Goal: Find contact information: Find contact information

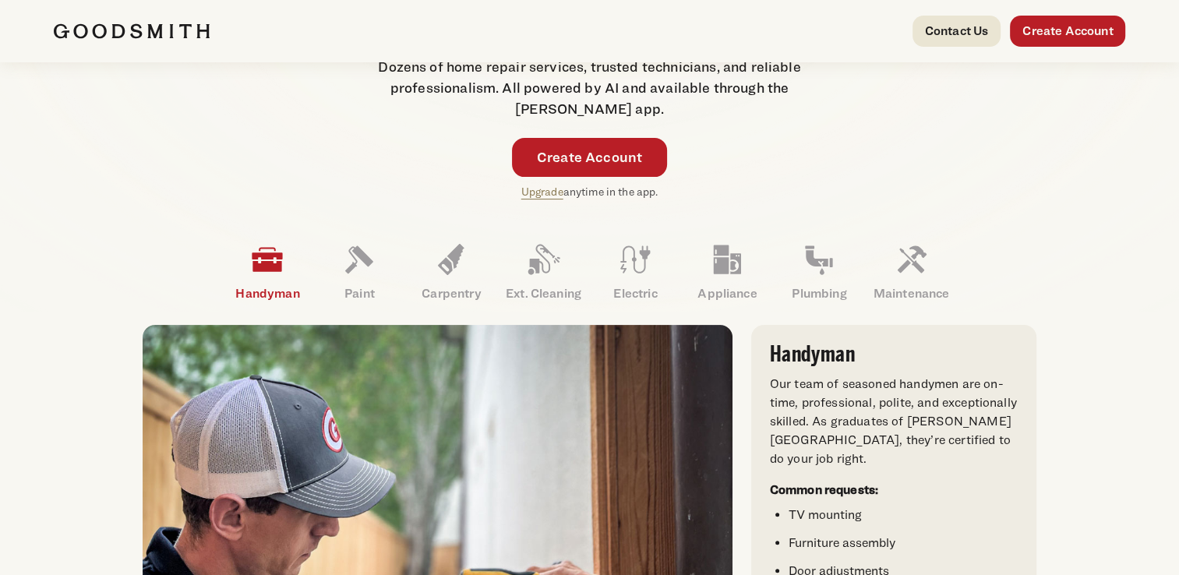
scroll to position [312, 0]
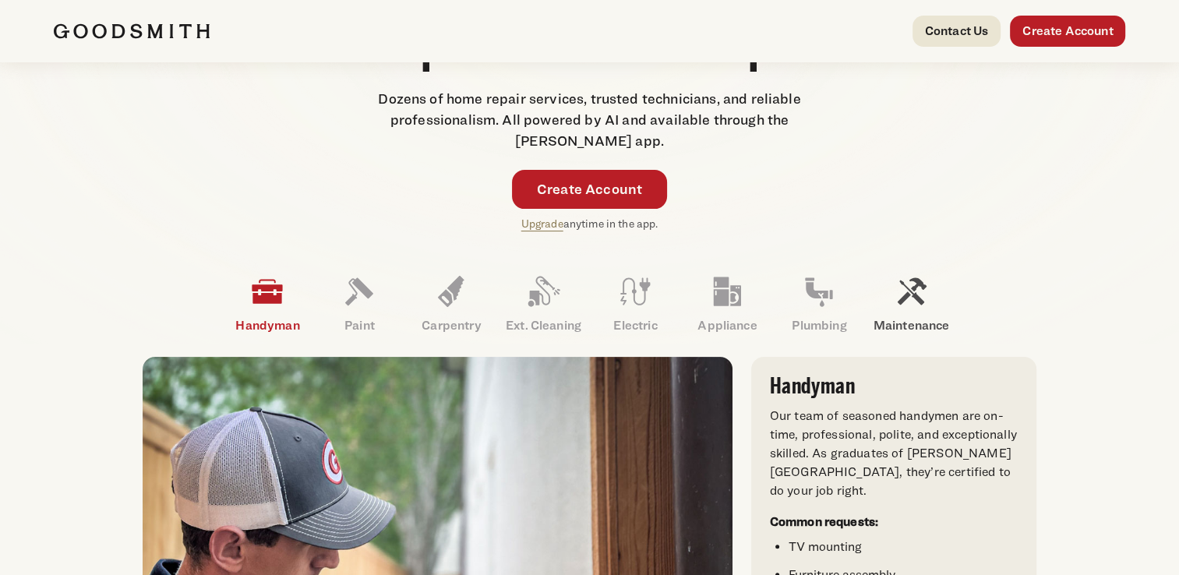
click at [906, 288] on icon at bounding box center [912, 291] width 29 height 27
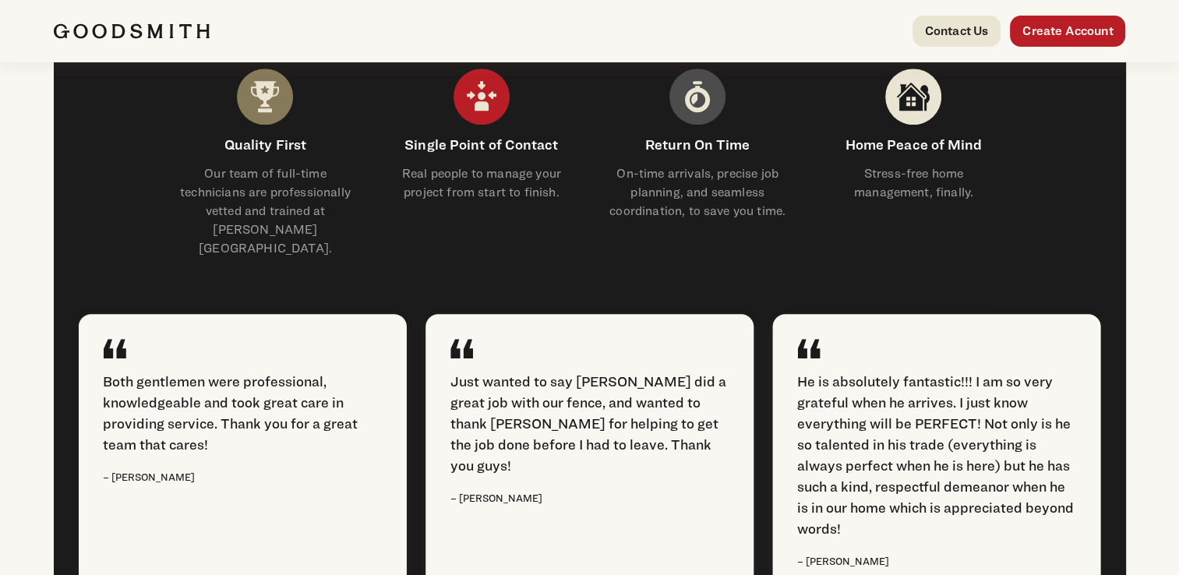
scroll to position [2026, 0]
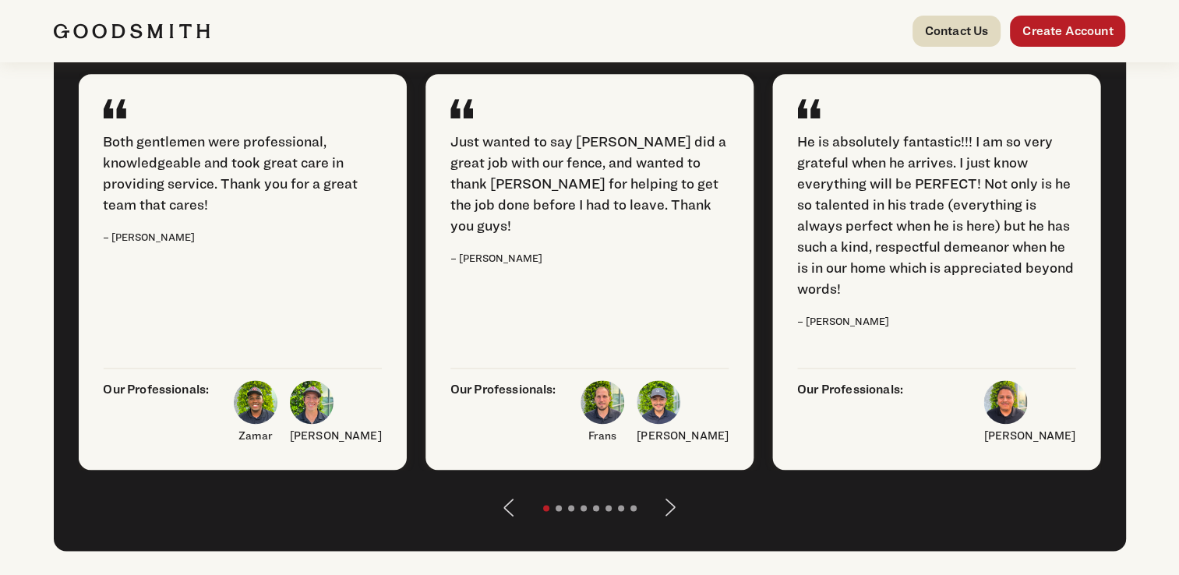
click at [972, 30] on link "Contact Us" at bounding box center [956, 31] width 89 height 31
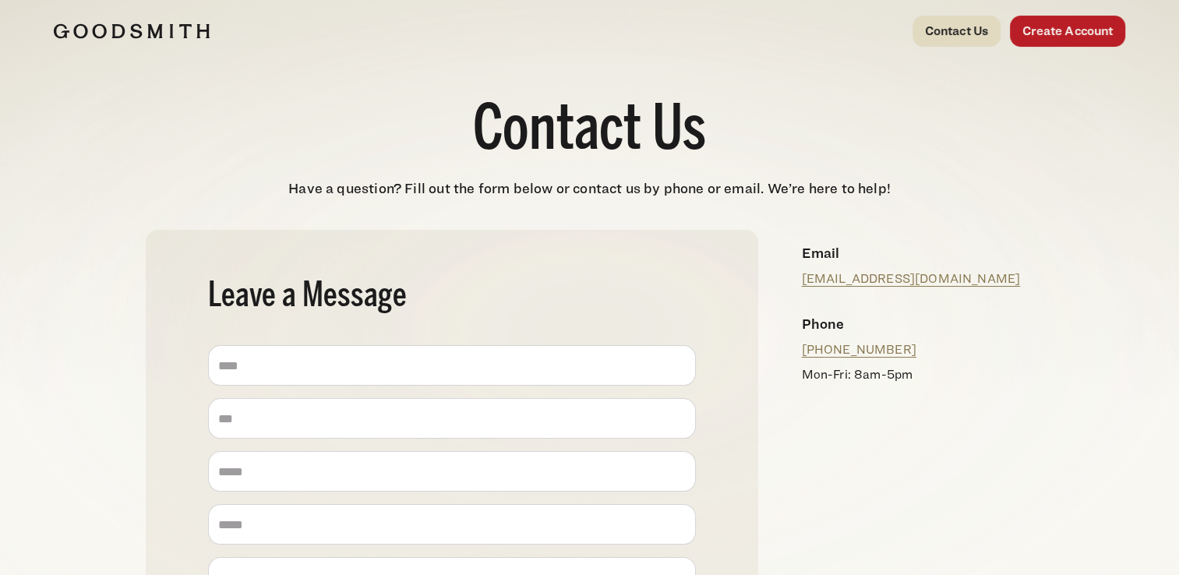
click at [969, 16] on link "Contact Us" at bounding box center [956, 31] width 89 height 31
